Goal: Information Seeking & Learning: Stay updated

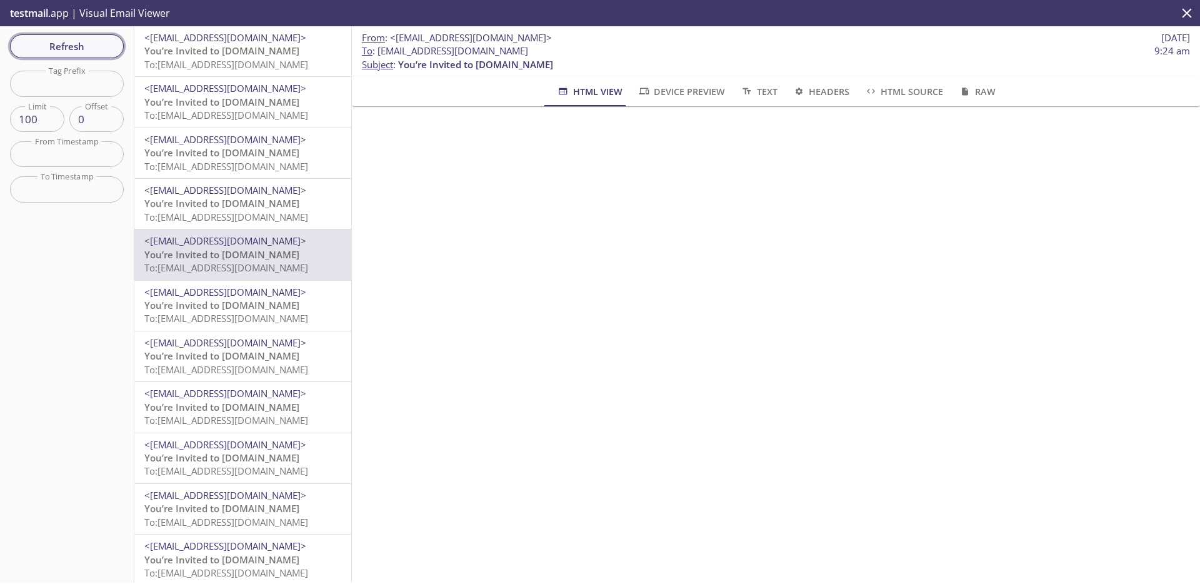
click at [81, 44] on span "Refresh" at bounding box center [67, 46] width 94 height 16
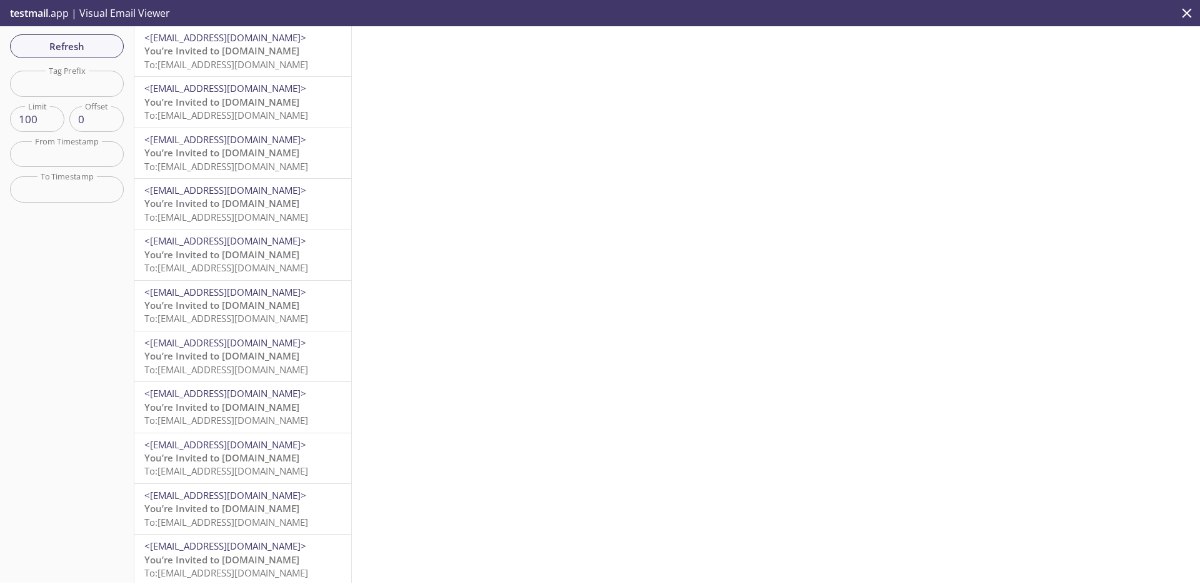
click at [226, 60] on span "To: [EMAIL_ADDRESS][DOMAIN_NAME]" at bounding box center [226, 64] width 164 height 12
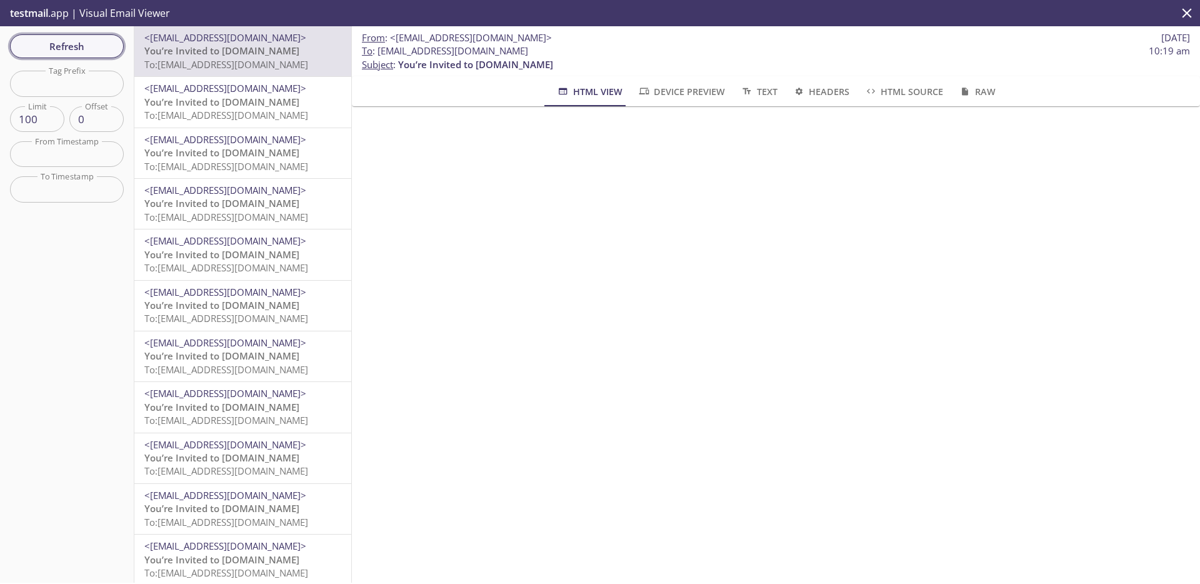
click at [89, 47] on span "Refresh" at bounding box center [67, 46] width 94 height 16
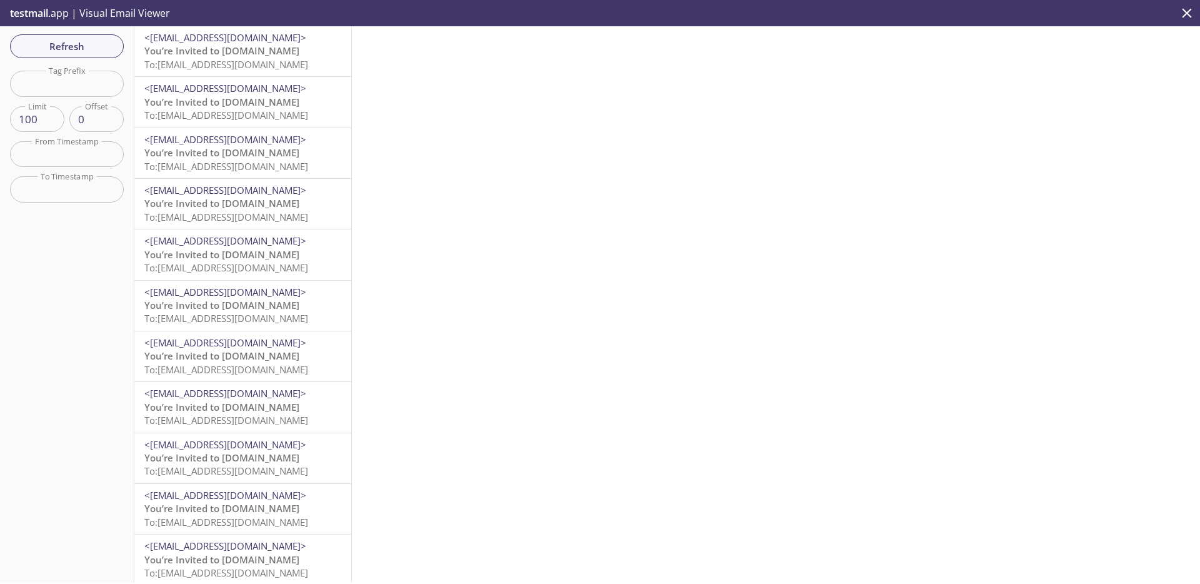
click at [236, 56] on span "You’re Invited to [DOMAIN_NAME]" at bounding box center [221, 50] width 155 height 12
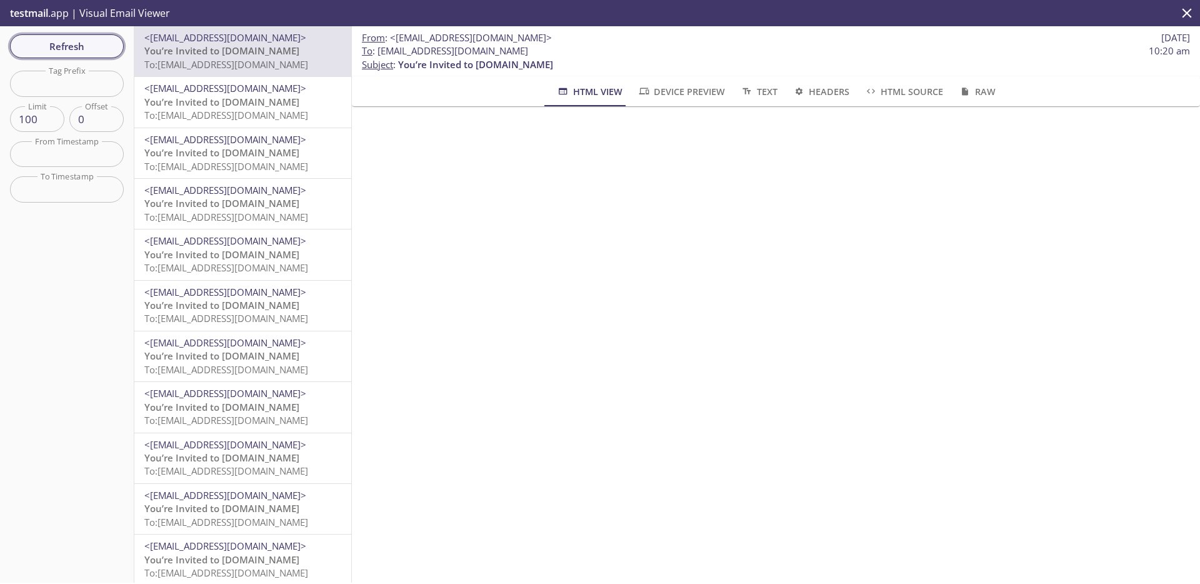
click at [88, 41] on span "Refresh" at bounding box center [67, 46] width 94 height 16
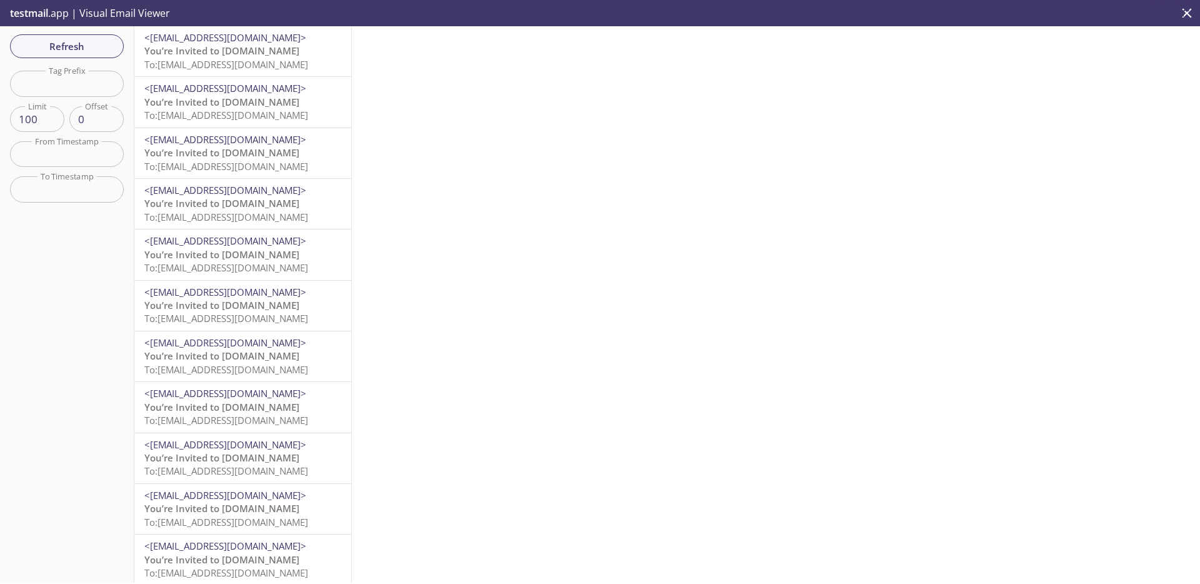
click at [255, 60] on span "To: [EMAIL_ADDRESS][DOMAIN_NAME]" at bounding box center [226, 64] width 164 height 12
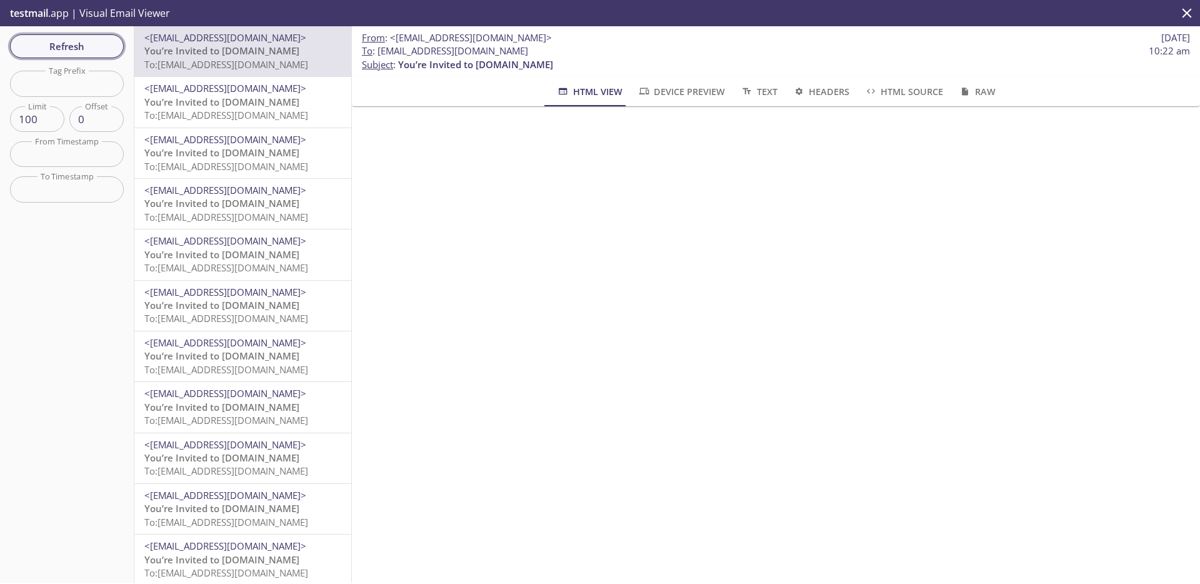
click at [101, 46] on span "Refresh" at bounding box center [67, 46] width 94 height 16
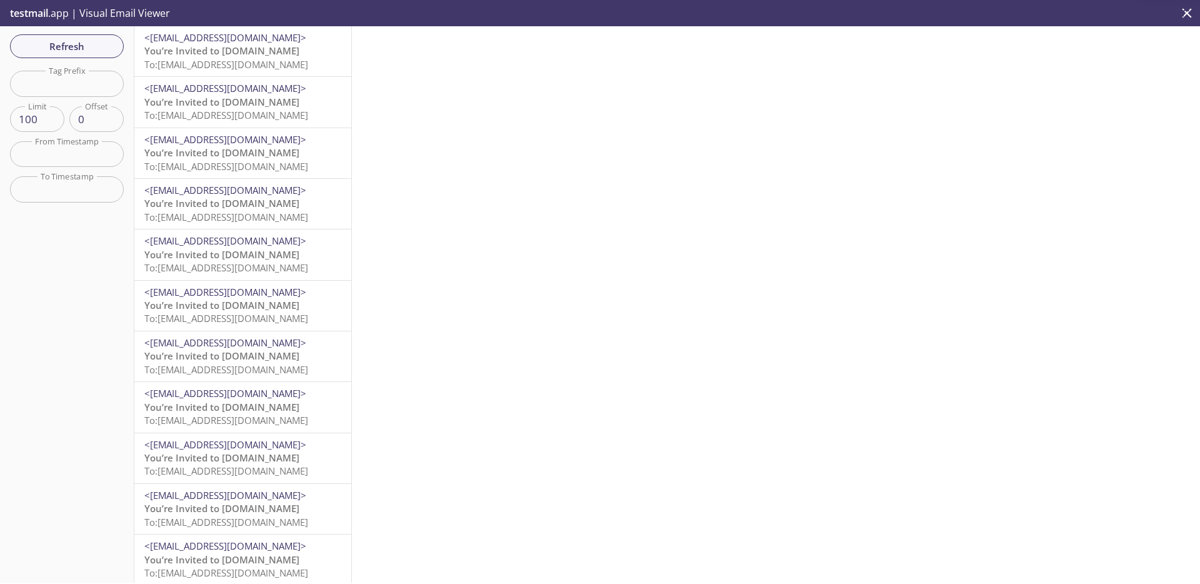
click at [242, 59] on span "To: [EMAIL_ADDRESS][DOMAIN_NAME]" at bounding box center [226, 64] width 164 height 12
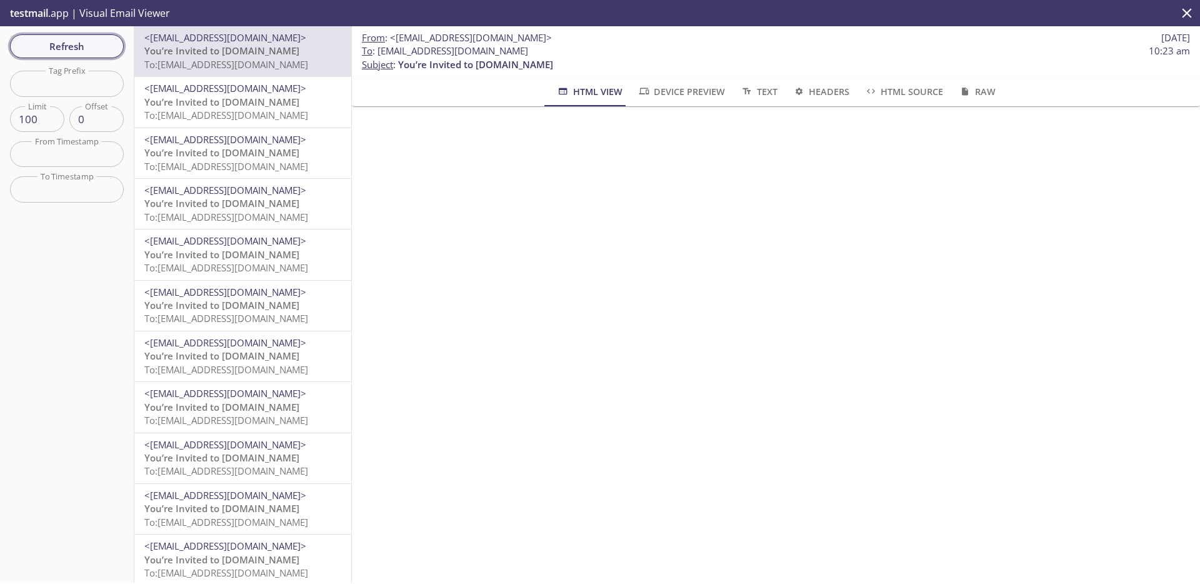
click at [72, 44] on span "Refresh" at bounding box center [67, 46] width 94 height 16
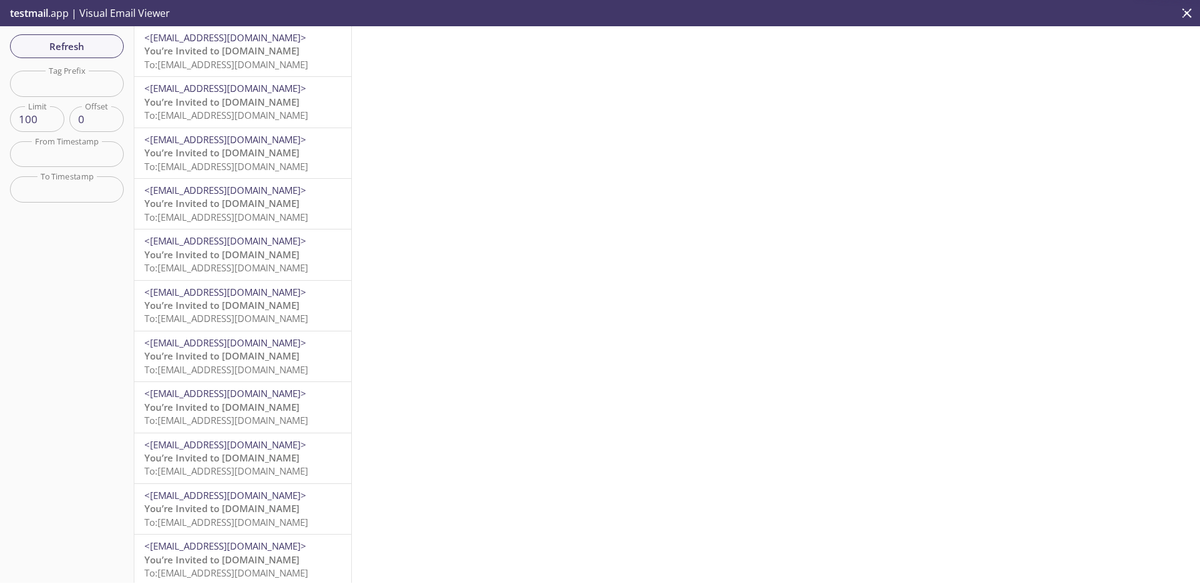
click at [233, 56] on span "You’re Invited to [DOMAIN_NAME]" at bounding box center [221, 50] width 155 height 12
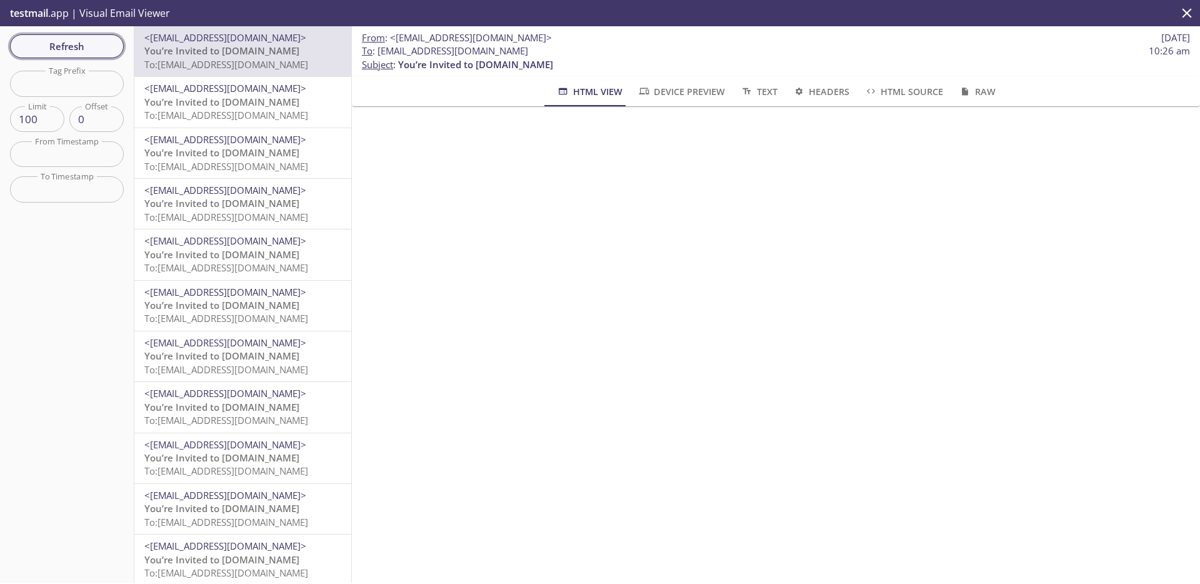
click at [82, 54] on button "Refresh" at bounding box center [67, 46] width 114 height 24
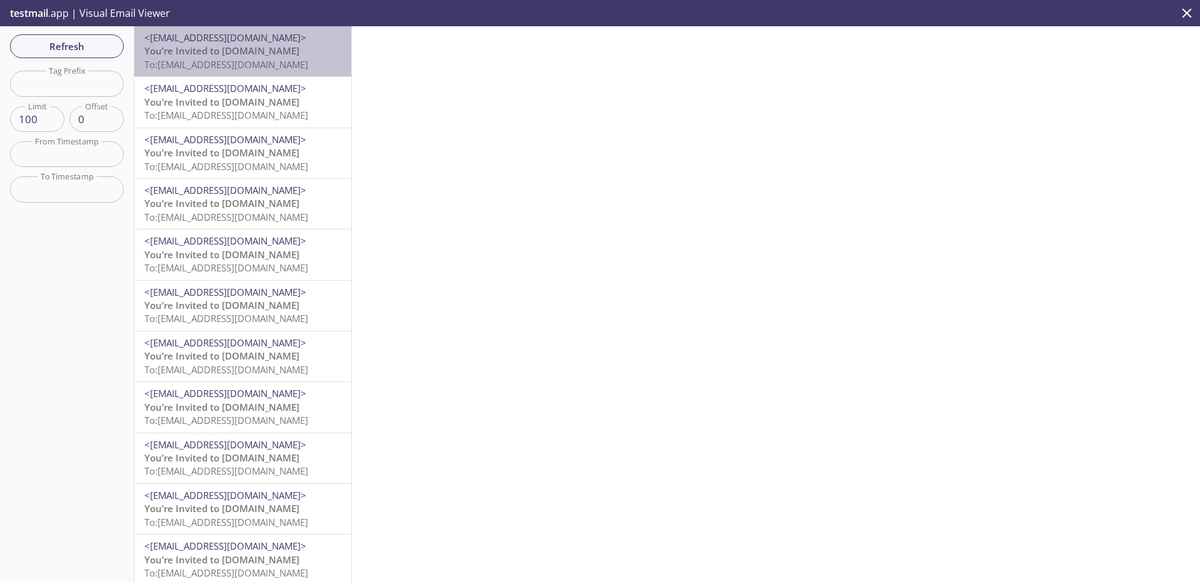
click at [277, 60] on span "To: [EMAIL_ADDRESS][DOMAIN_NAME]" at bounding box center [226, 64] width 164 height 12
